Goal: Task Accomplishment & Management: Manage account settings

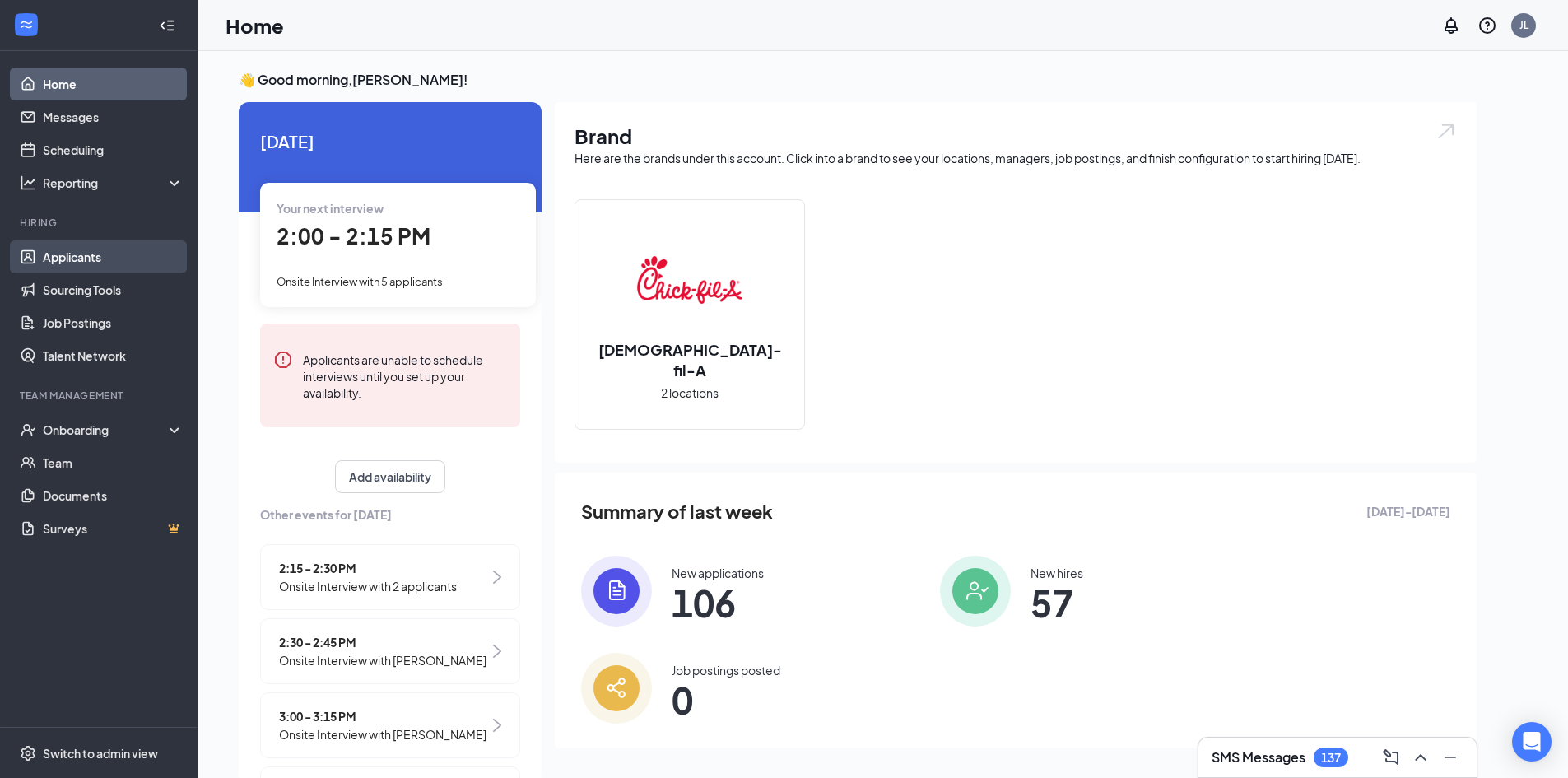
click at [109, 262] on link "Applicants" at bounding box center [113, 256] width 141 height 33
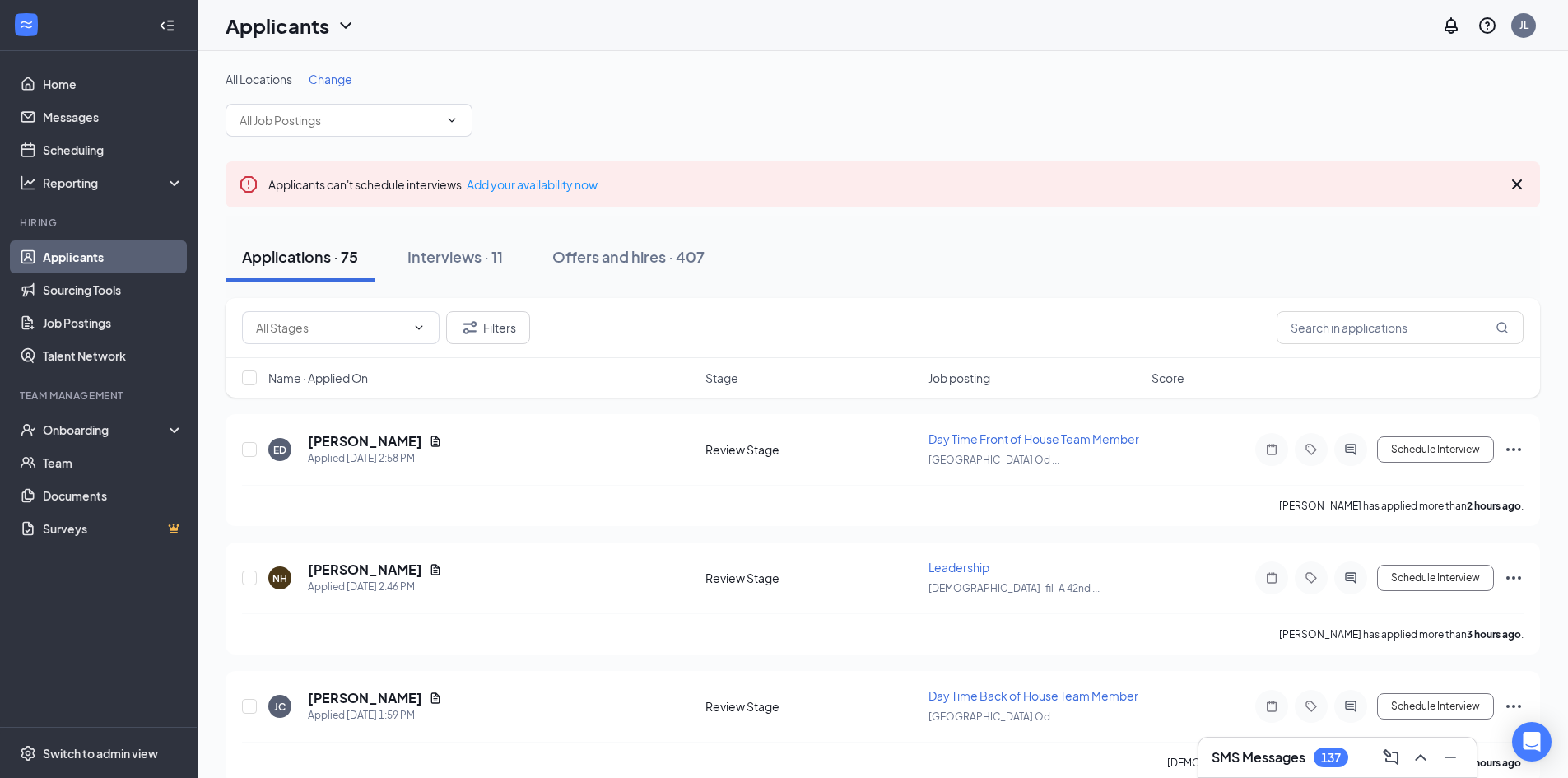
drag, startPoint x: 466, startPoint y: 262, endPoint x: 774, endPoint y: 238, distance: 308.9
click at [466, 261] on div "Interviews · 11" at bounding box center [455, 256] width 95 height 21
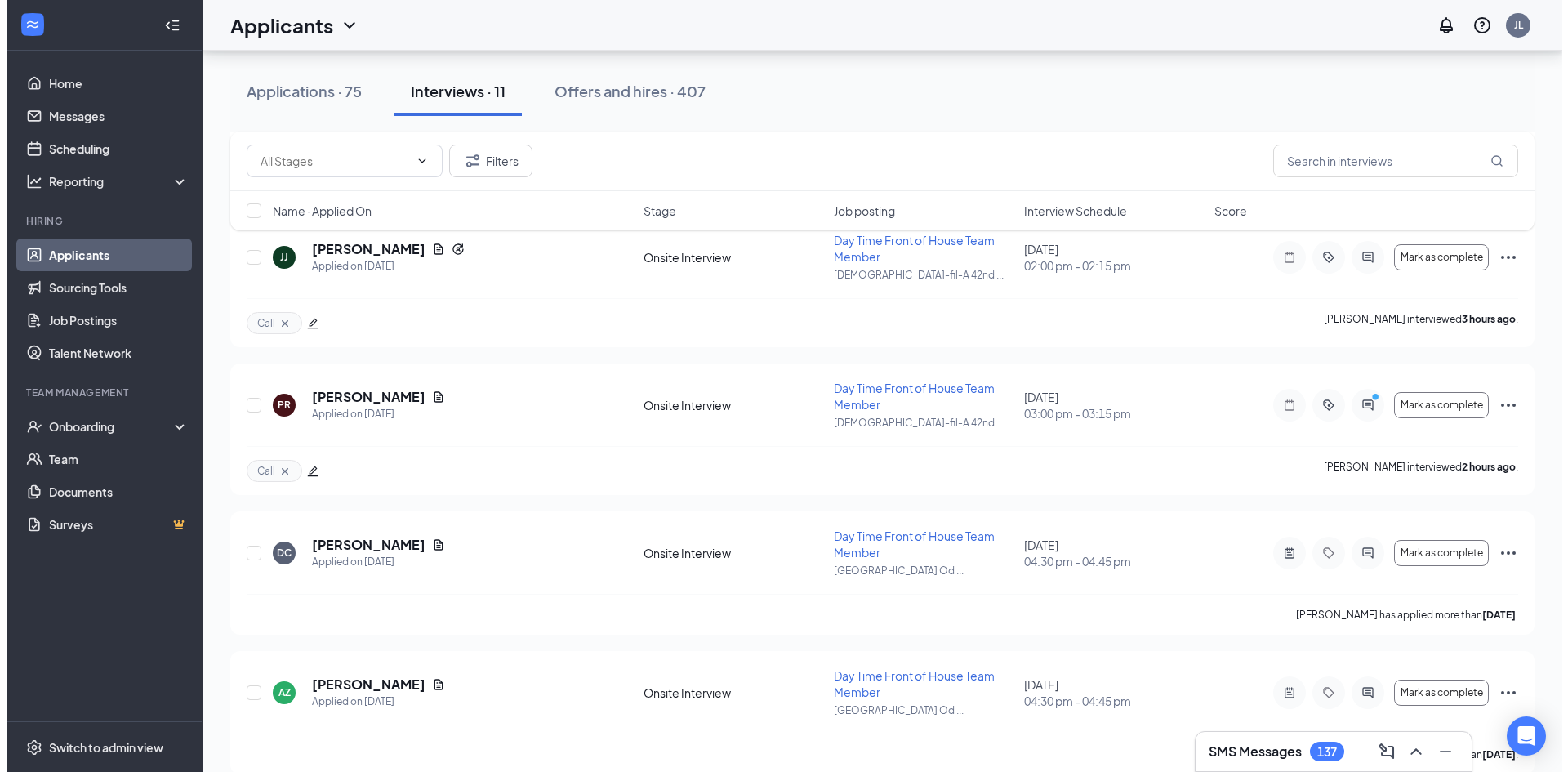
scroll to position [484, 0]
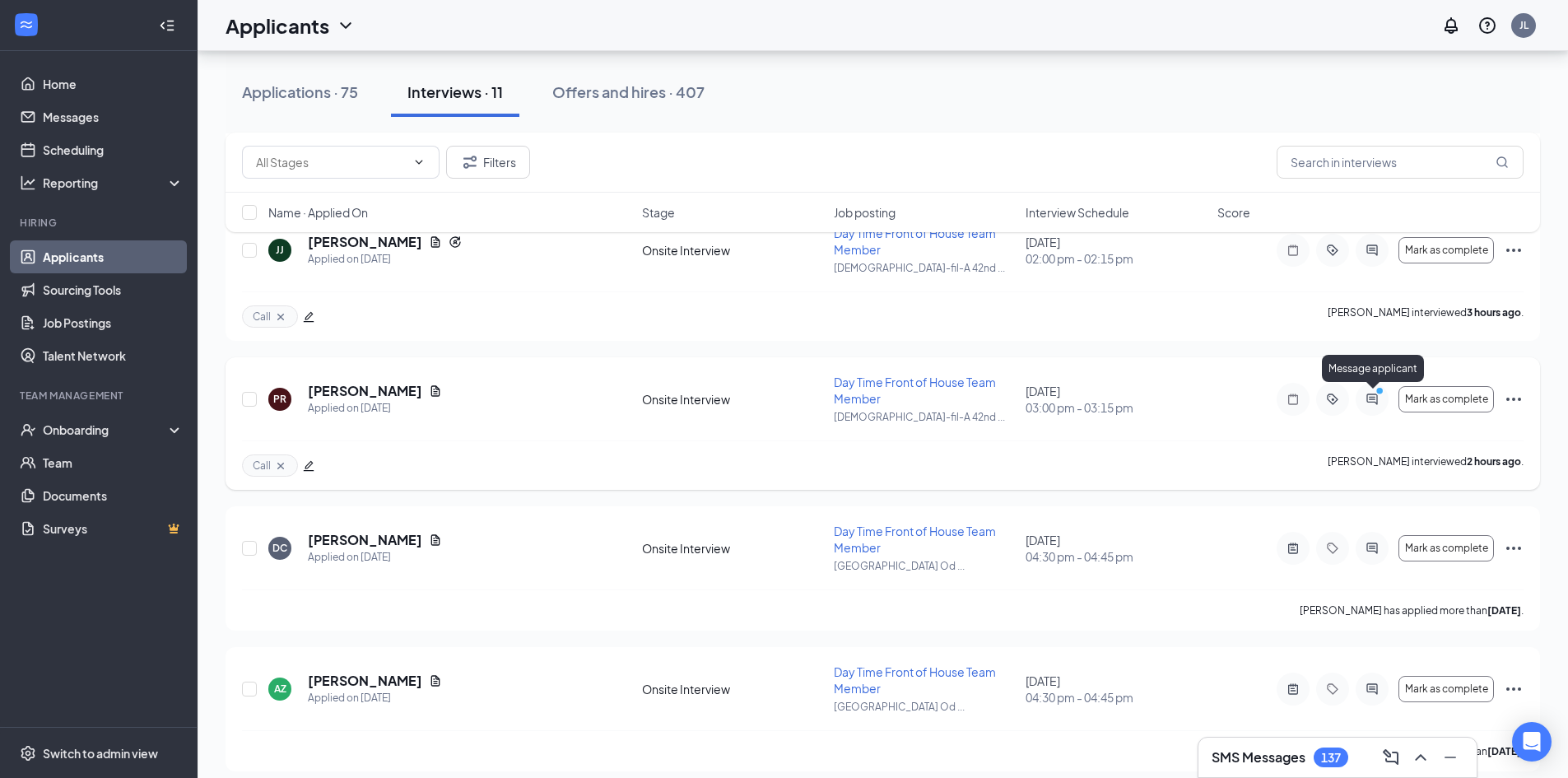
click at [1365, 392] on icon "ActiveChat" at bounding box center [1371, 399] width 20 height 13
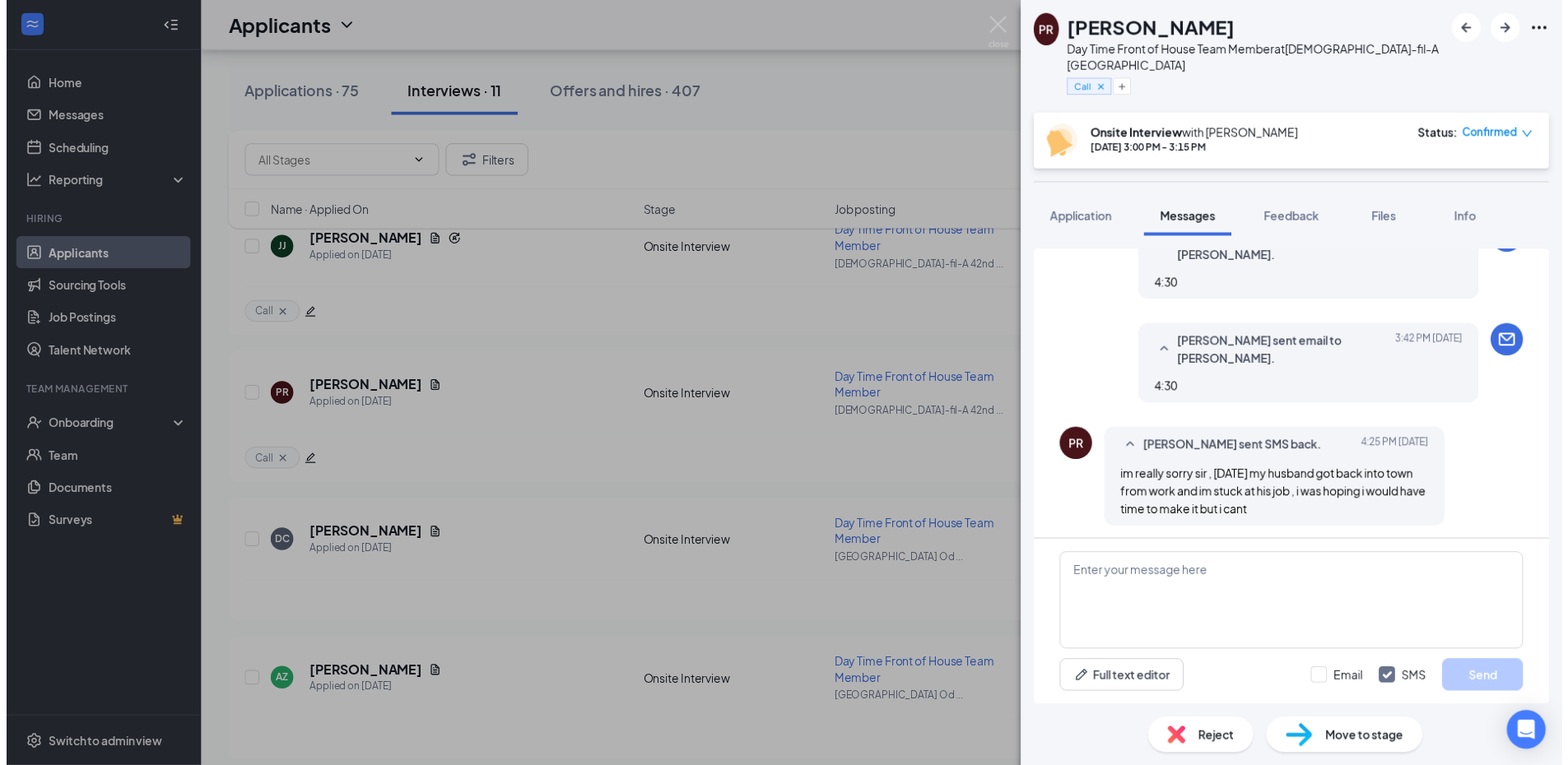
scroll to position [776, 0]
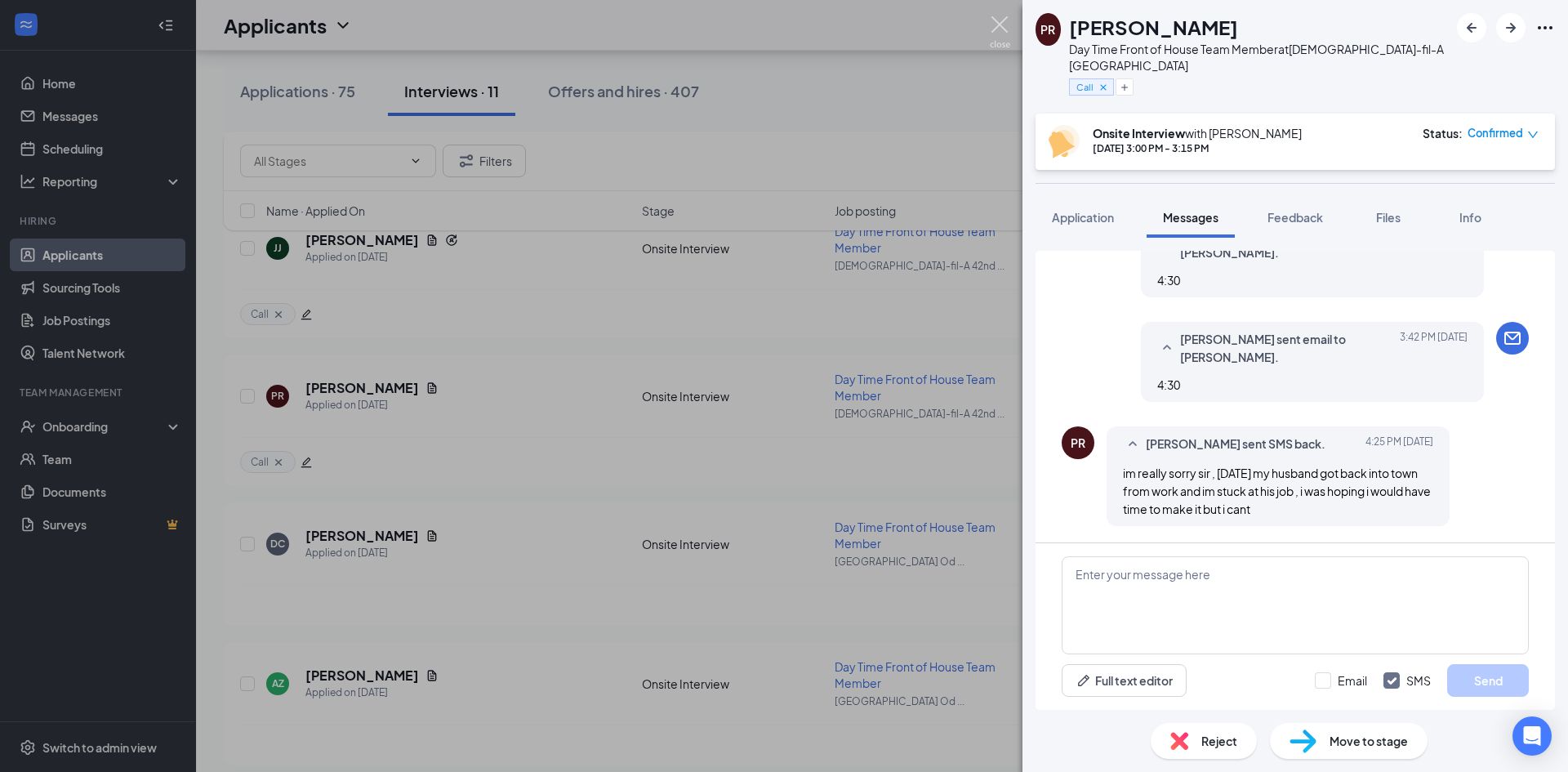
click at [1000, 29] on img at bounding box center [1000, 32] width 20 height 32
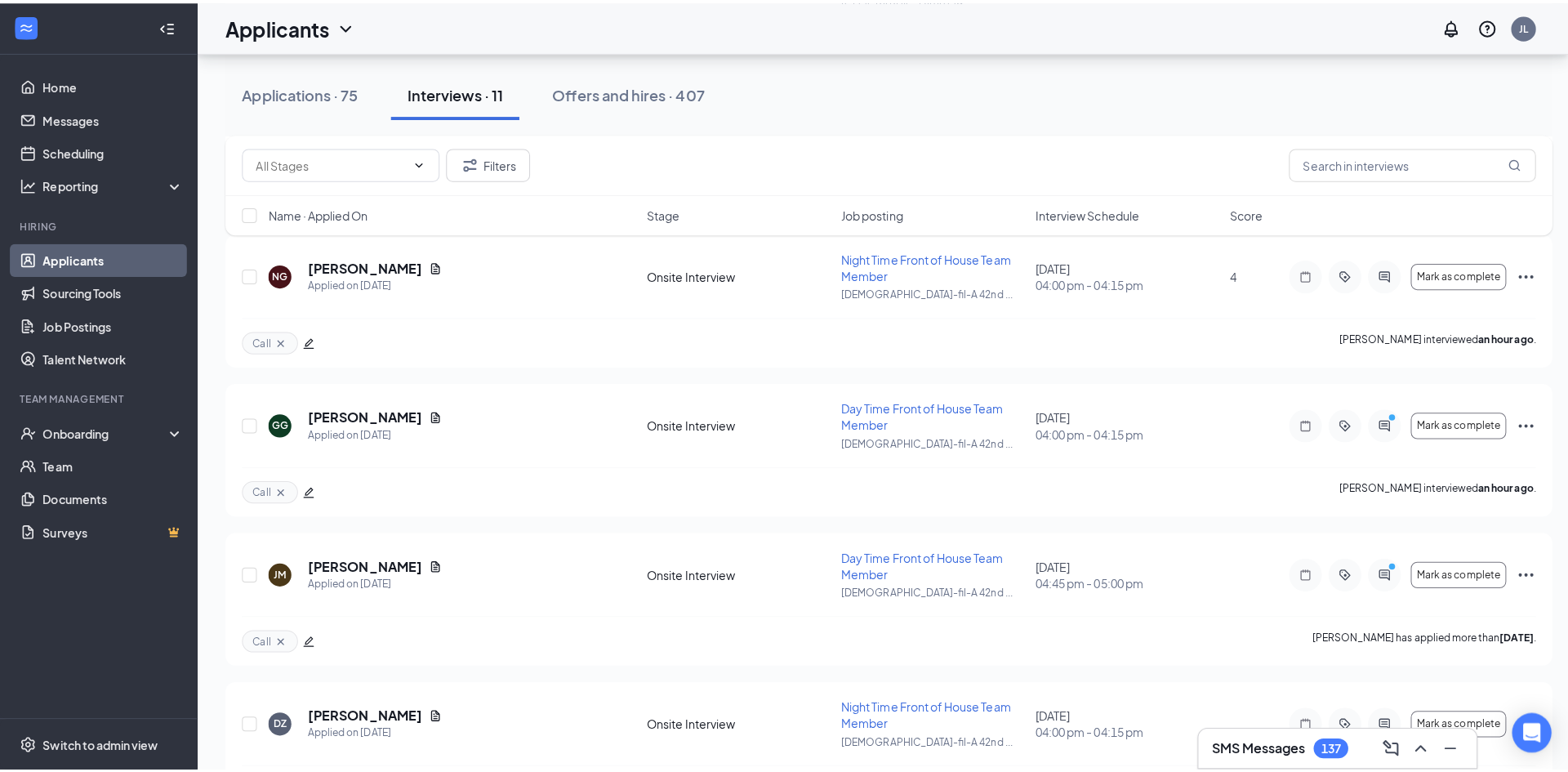
scroll to position [1181, 0]
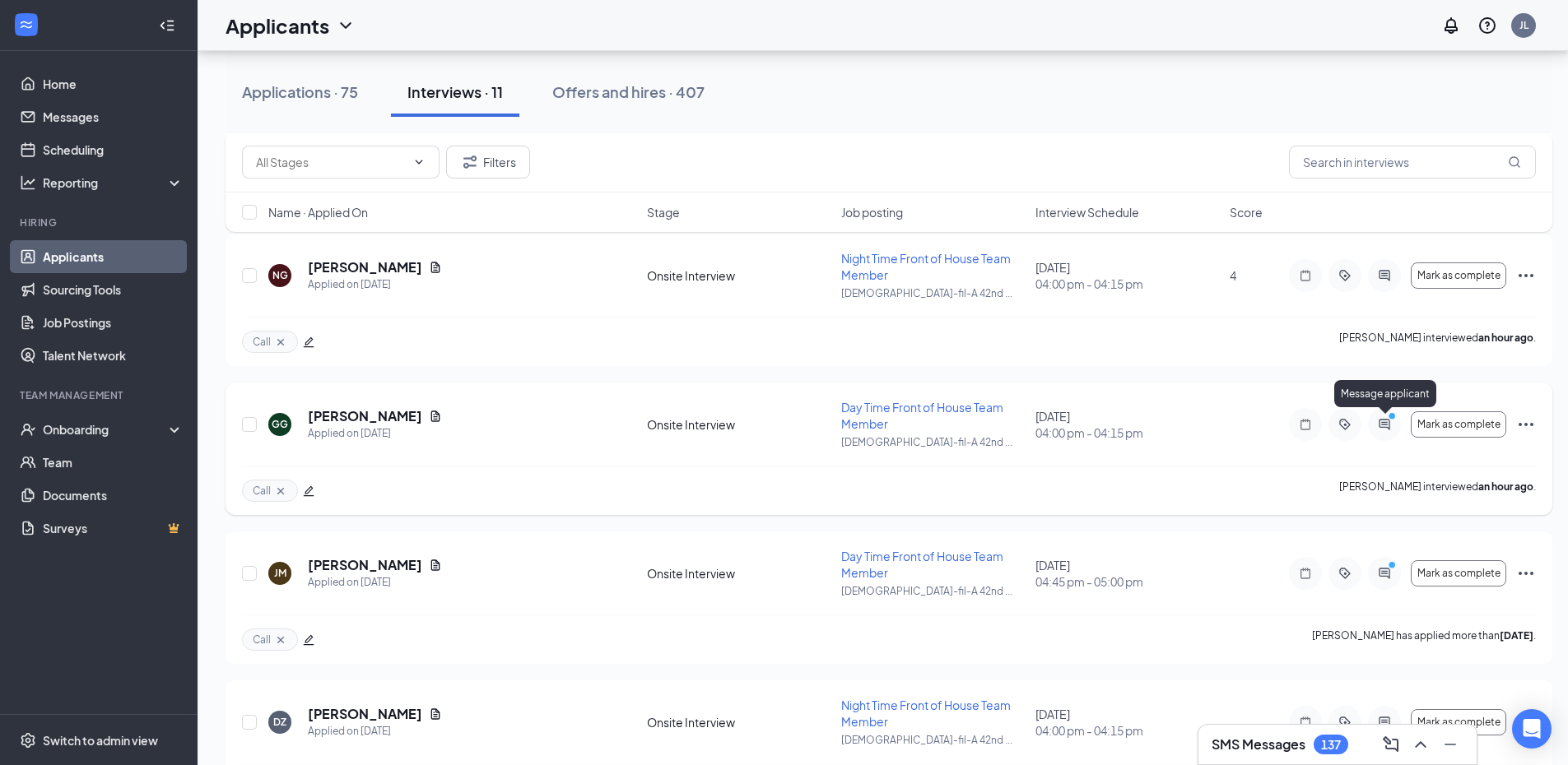
click at [1389, 422] on icon "PrimaryDot" at bounding box center [1393, 418] width 20 height 13
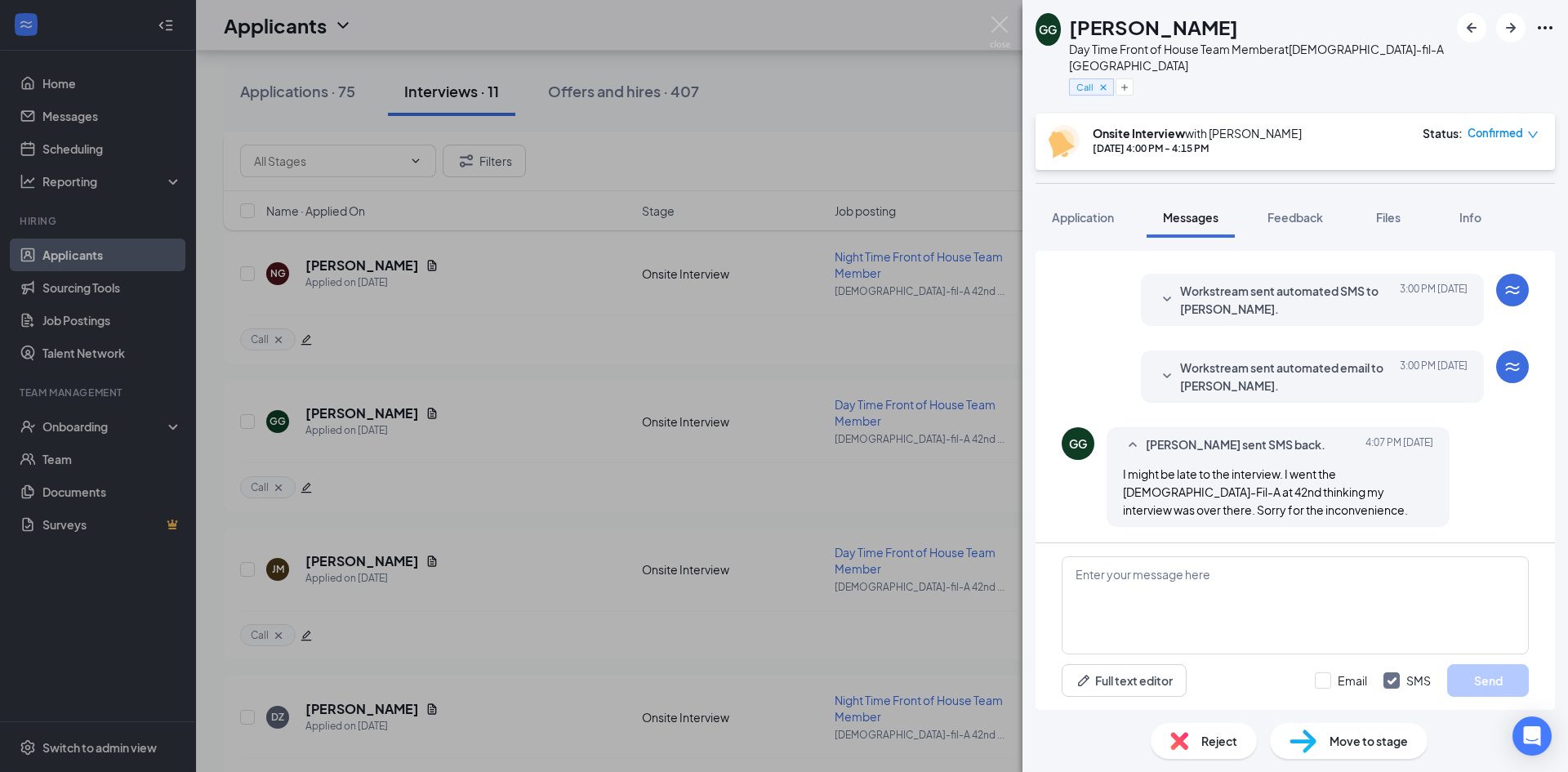
scroll to position [546, 0]
click at [1003, 39] on img at bounding box center [1000, 32] width 20 height 32
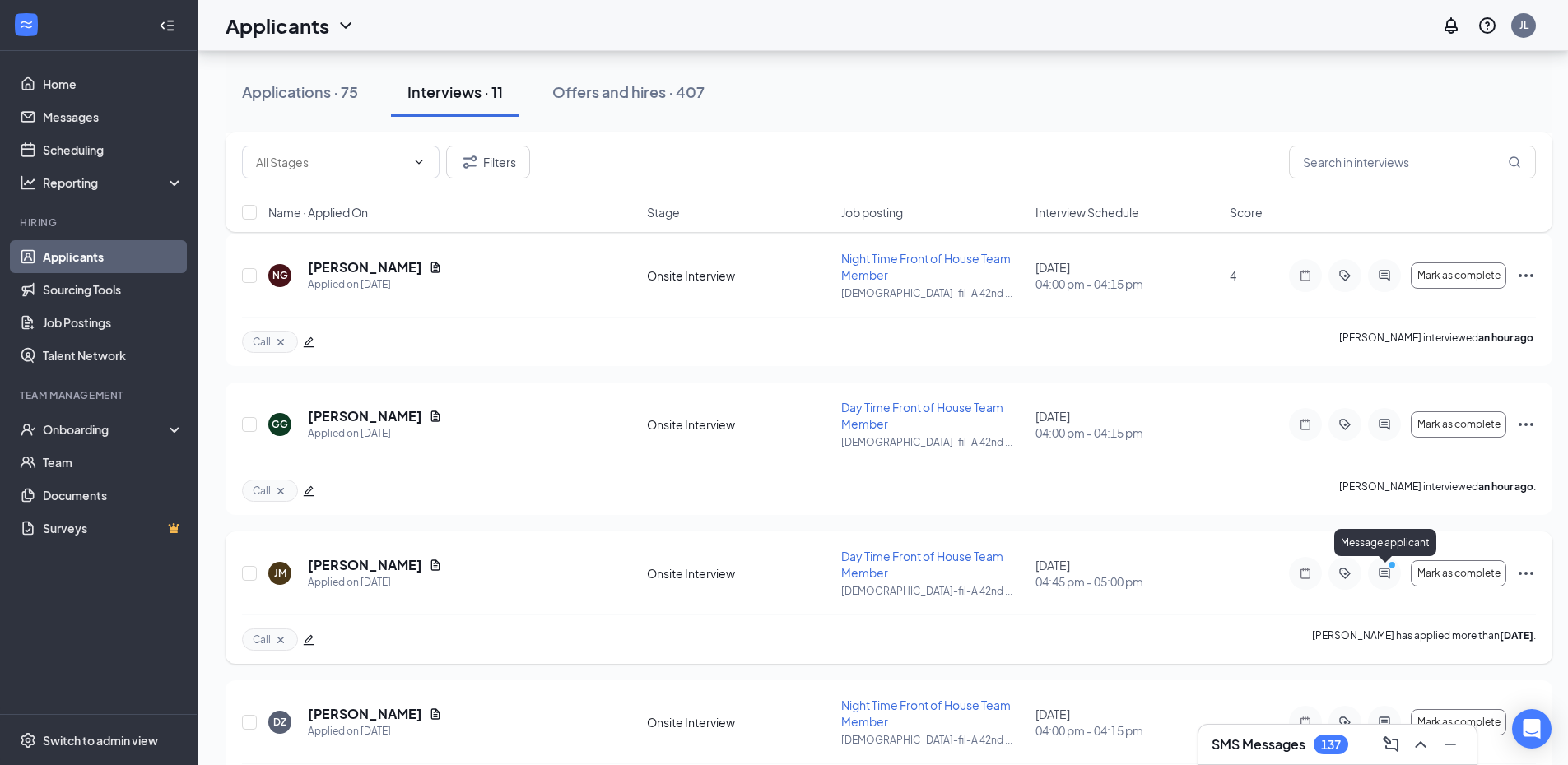
click at [1388, 566] on circle "PrimaryDot" at bounding box center [1391, 564] width 7 height 7
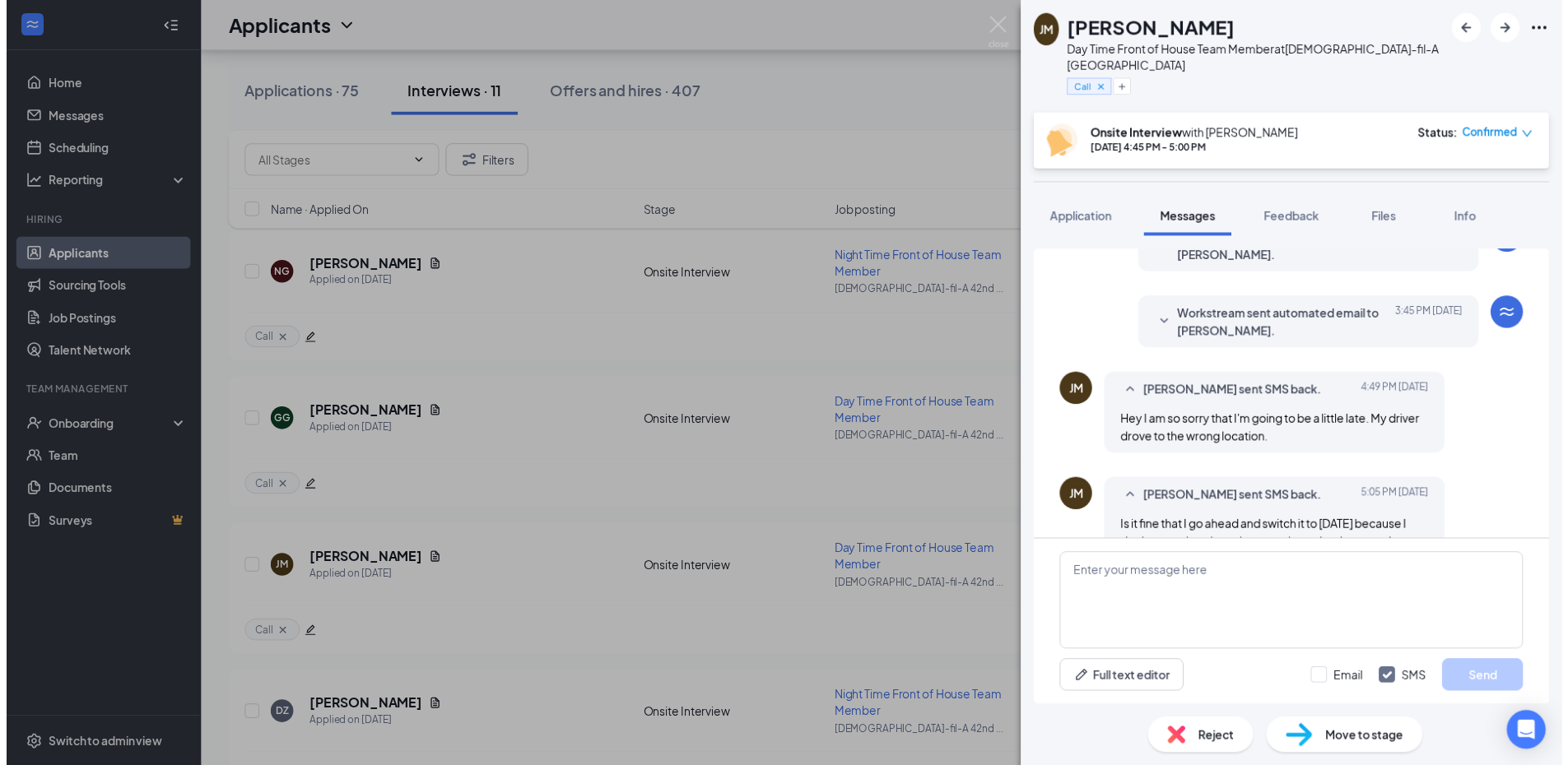
scroll to position [580, 0]
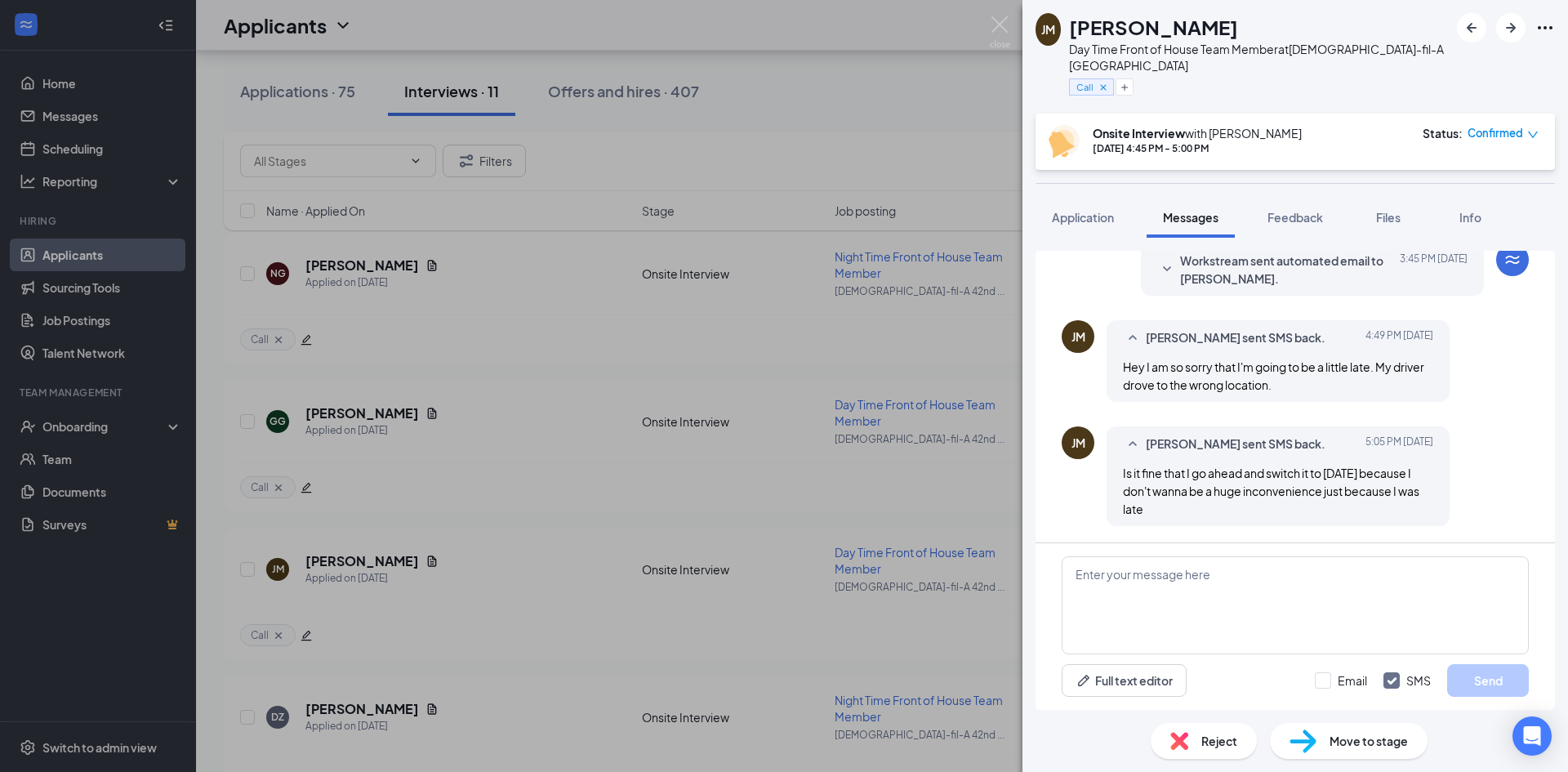
click at [989, 42] on div "[PERSON_NAME] [PERSON_NAME] Day Time Front of House Team Member at [DEMOGRAPHIC…" at bounding box center [784, 386] width 1568 height 772
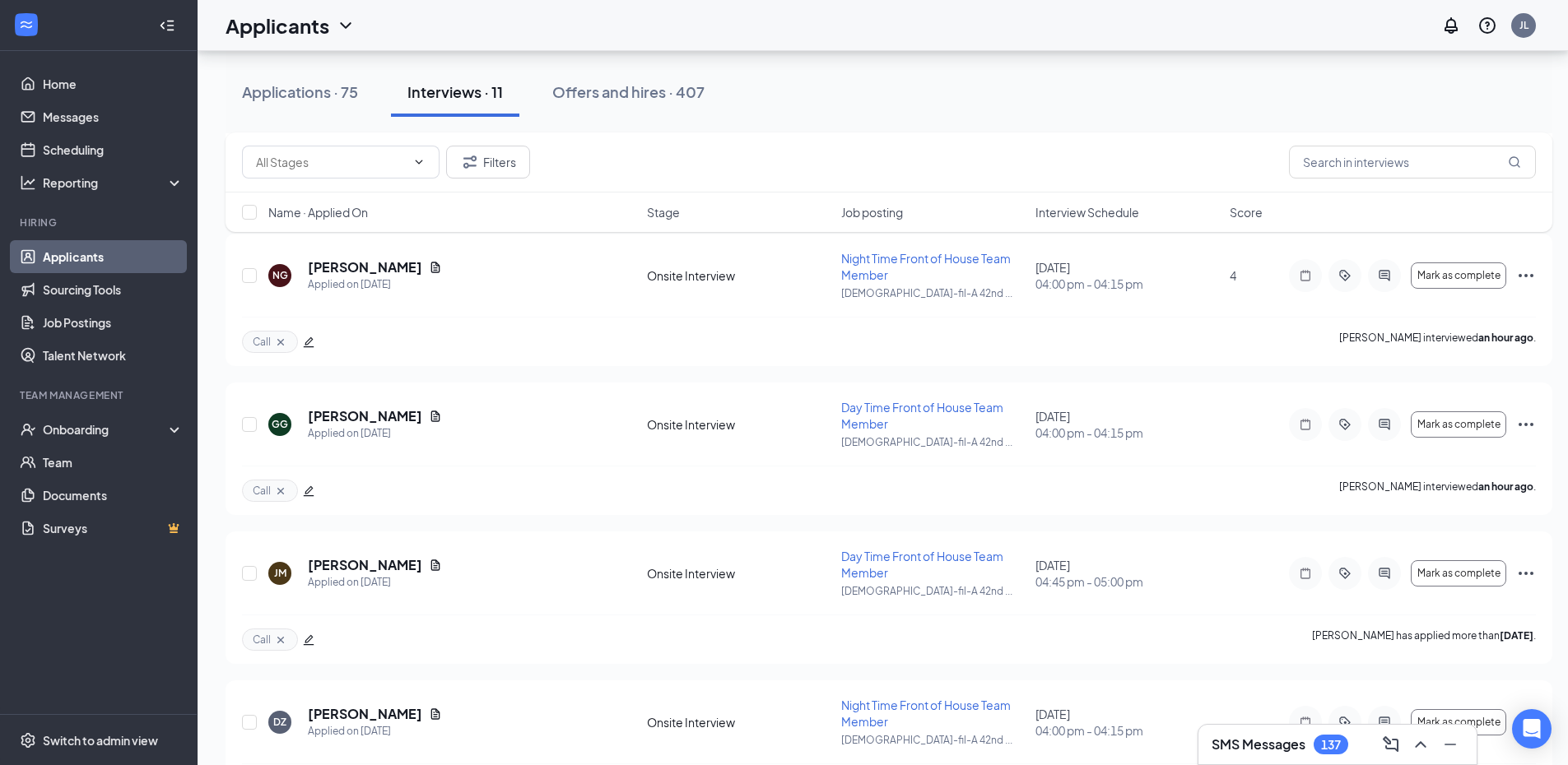
scroll to position [1257, 0]
